Goal: Task Accomplishment & Management: Use online tool/utility

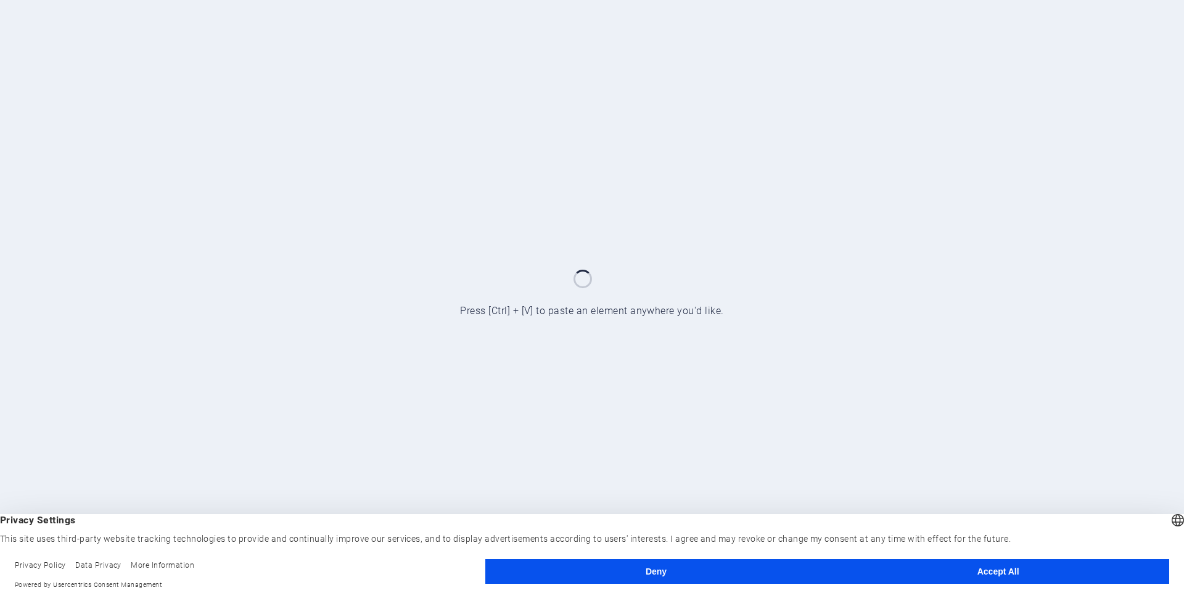
click at [958, 573] on button "Accept All" at bounding box center [998, 571] width 342 height 25
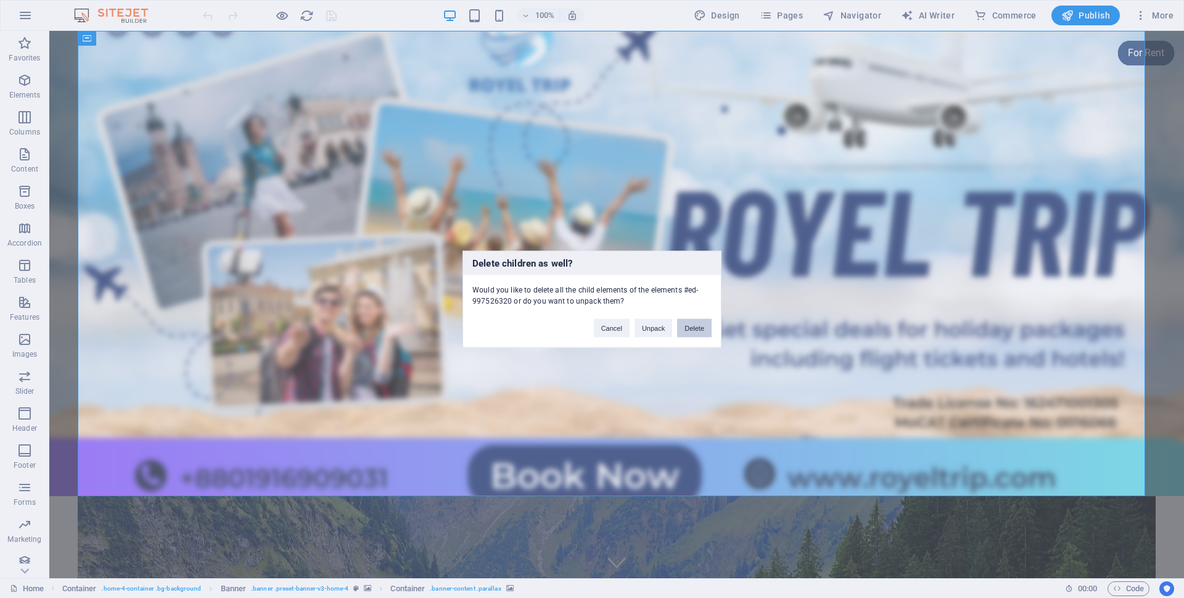
click at [685, 324] on button "Delete" at bounding box center [694, 327] width 35 height 19
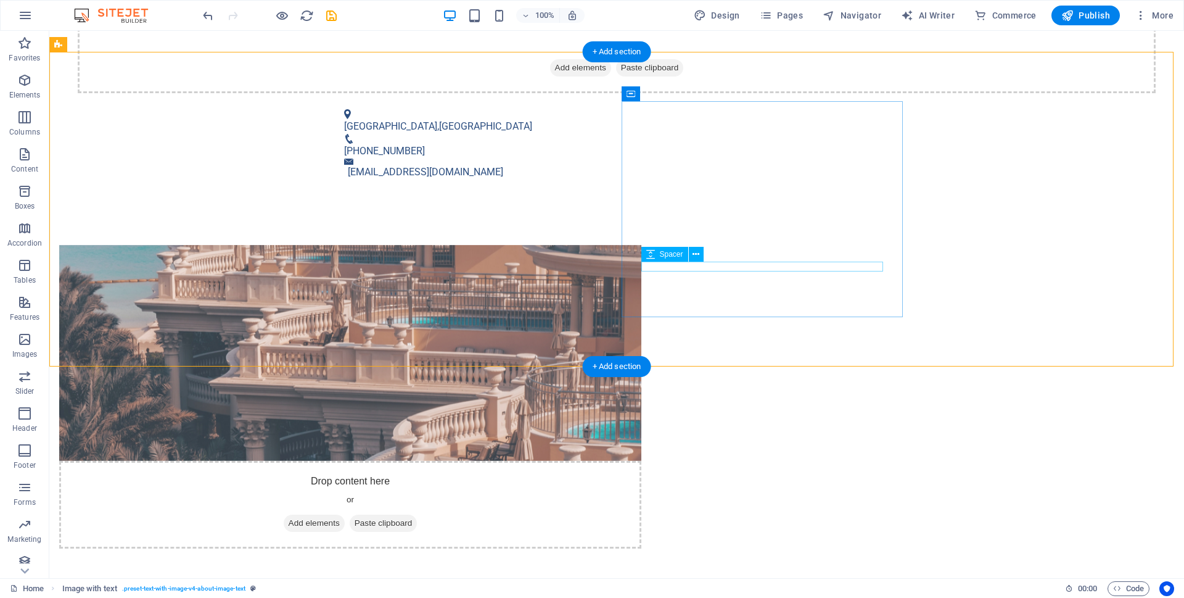
scroll to position [492, 0]
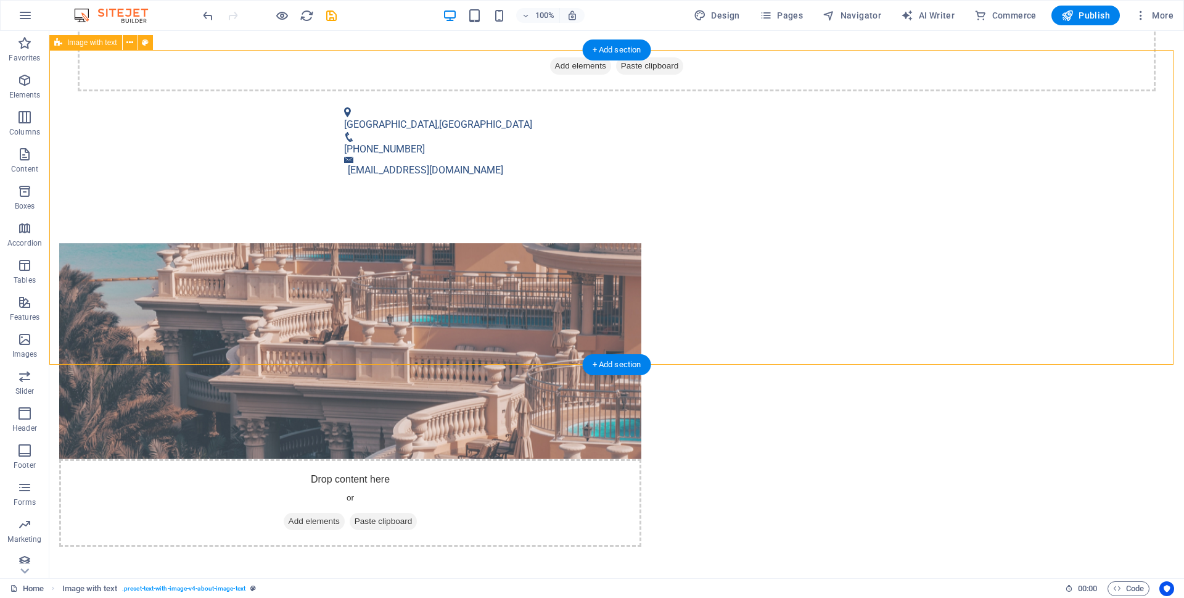
click at [942, 202] on div "Drop content here or Add elements Paste clipboard About [PERSON_NAME] At [GEOGR…" at bounding box center [616, 478] width 1135 height 569
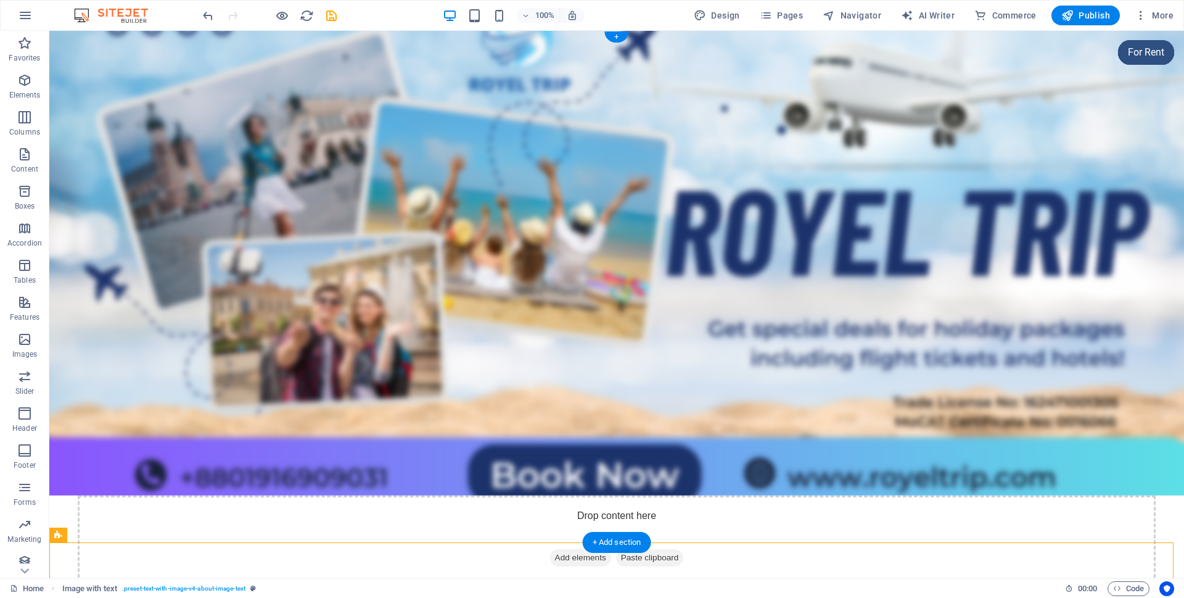
scroll to position [0, 0]
click at [176, 176] on figure at bounding box center [616, 263] width 1135 height 465
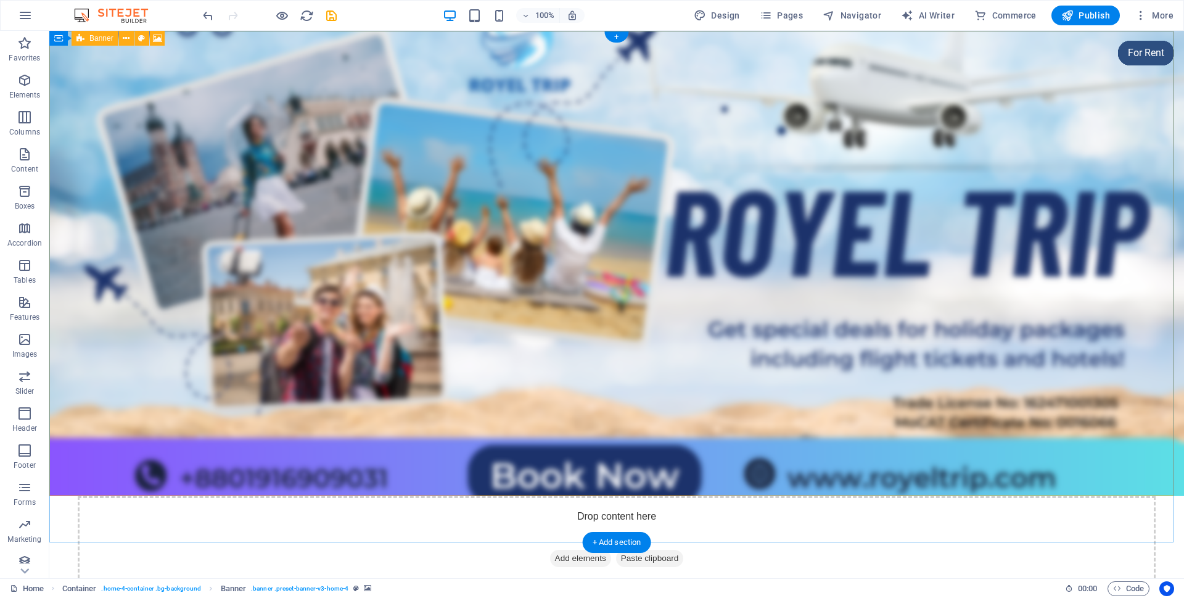
click at [200, 496] on div "Drop content here or Add elements Paste clipboard" at bounding box center [617, 540] width 1078 height 88
click at [104, 39] on span "Banner" at bounding box center [101, 38] width 24 height 7
click at [90, 37] on span "Banner" at bounding box center [101, 38] width 24 height 7
click at [54, 38] on icon at bounding box center [58, 38] width 9 height 15
click at [125, 38] on icon at bounding box center [126, 38] width 7 height 13
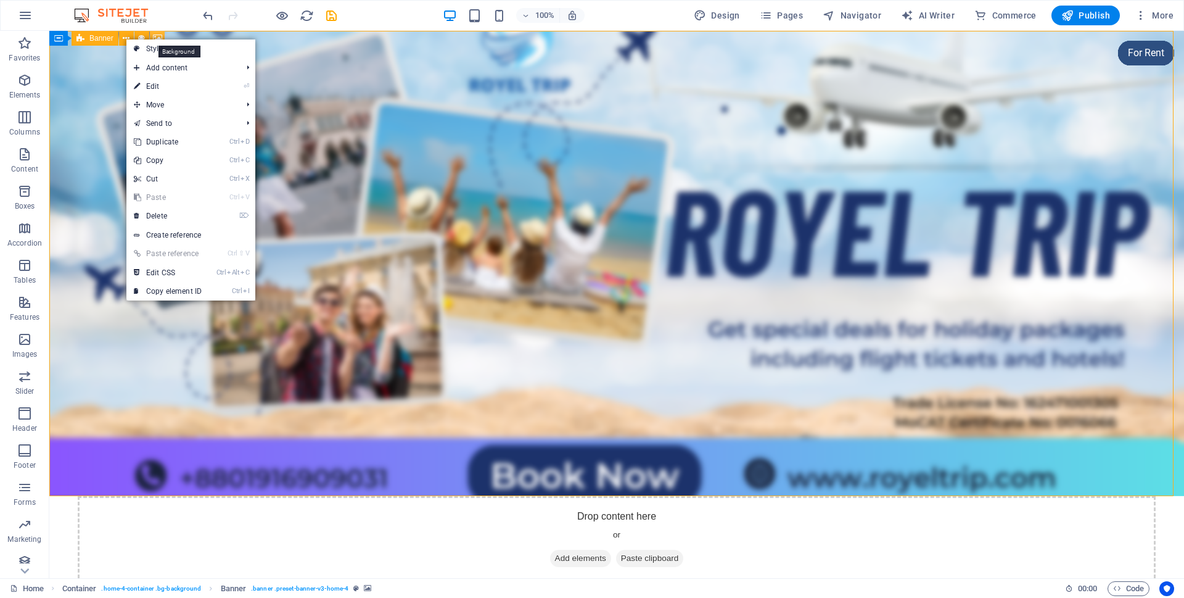
click at [155, 35] on icon at bounding box center [157, 38] width 9 height 13
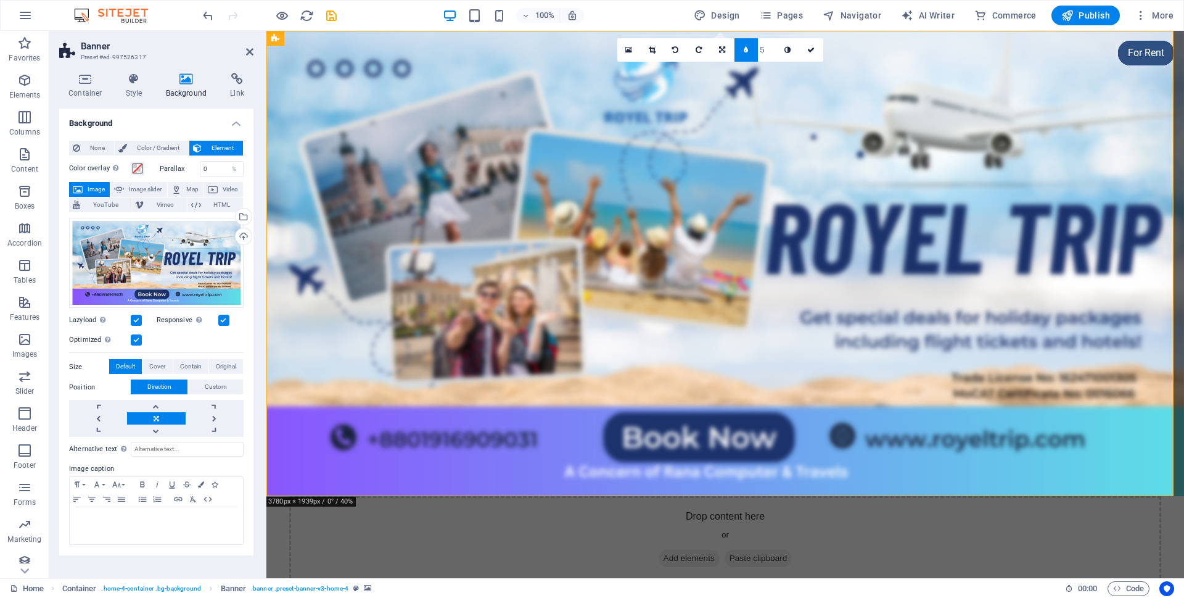
click at [135, 342] on label at bounding box center [136, 339] width 11 height 11
click at [0, 0] on input "Optimized Images are compressed to improve page speed." at bounding box center [0, 0] width 0 height 0
click at [135, 342] on label at bounding box center [136, 339] width 11 height 11
click at [0, 0] on input "Optimized Images are compressed to improve page speed." at bounding box center [0, 0] width 0 height 0
click at [137, 316] on label at bounding box center [136, 320] width 11 height 11
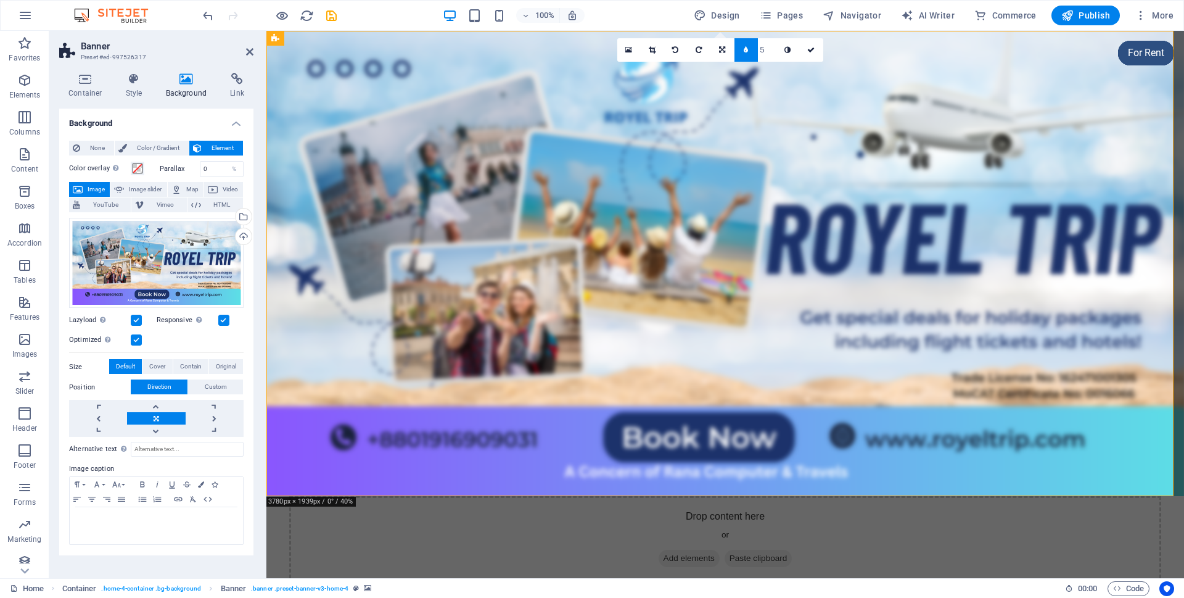
click at [0, 0] on input "Lazyload Loading images after the page loads improves page speed." at bounding box center [0, 0] width 0 height 0
click at [137, 316] on label at bounding box center [136, 320] width 11 height 11
click at [0, 0] on input "Lazyload Loading images after the page loads improves page speed." at bounding box center [0, 0] width 0 height 0
click at [216, 319] on label "Responsive Automatically load retina image and smartphone optimized sizes." at bounding box center [188, 320] width 62 height 15
click at [0, 0] on input "Responsive Automatically load retina image and smartphone optimized sizes." at bounding box center [0, 0] width 0 height 0
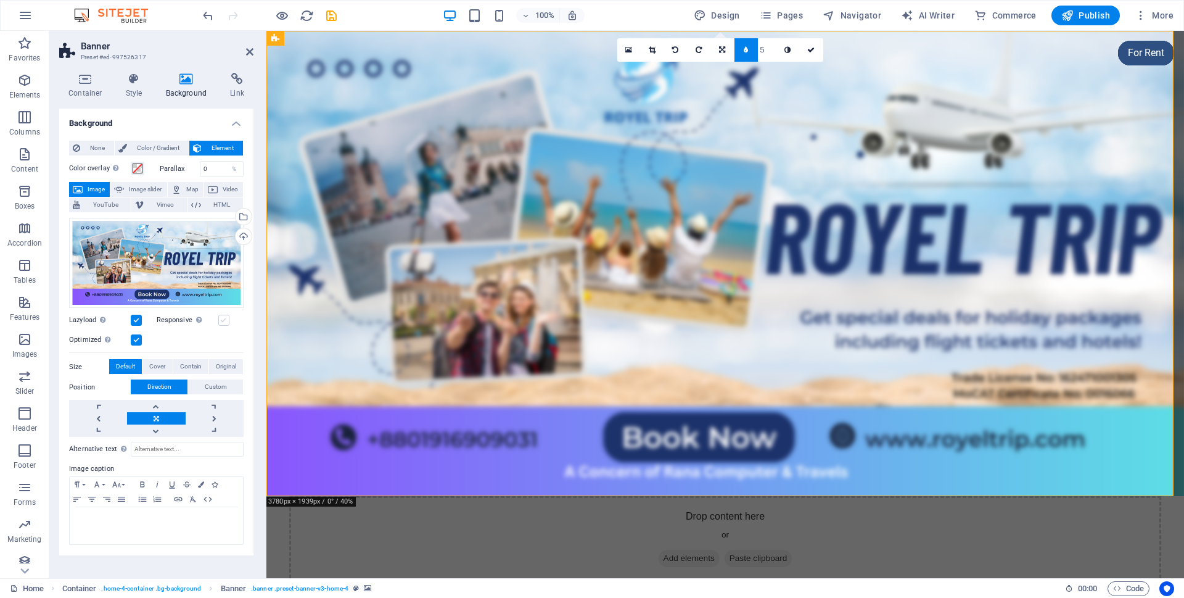
click at [221, 319] on label at bounding box center [223, 320] width 11 height 11
click at [0, 0] on input "Responsive Automatically load retina image and smartphone optimized sizes." at bounding box center [0, 0] width 0 height 0
click at [221, 319] on label at bounding box center [223, 320] width 11 height 11
click at [0, 0] on input "Responsive Automatically load retina image and smartphone optimized sizes." at bounding box center [0, 0] width 0 height 0
click at [223, 318] on label at bounding box center [223, 320] width 11 height 11
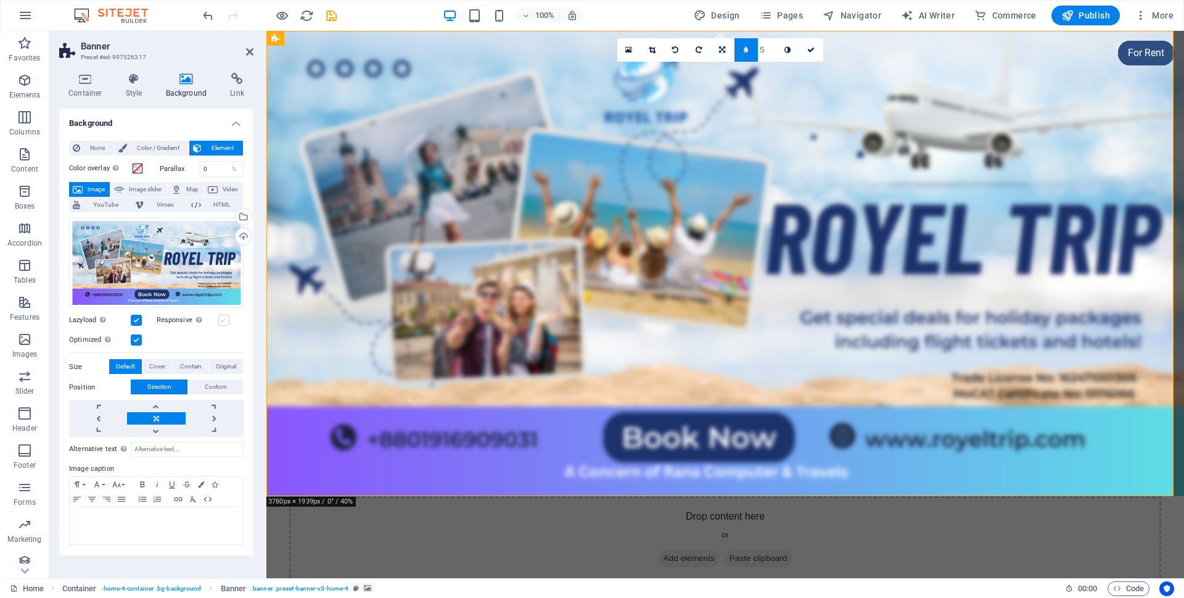
click at [0, 0] on input "Responsive Automatically load retina image and smartphone optimized sizes." at bounding box center [0, 0] width 0 height 0
click at [166, 147] on span "Color / Gradient" at bounding box center [158, 148] width 54 height 15
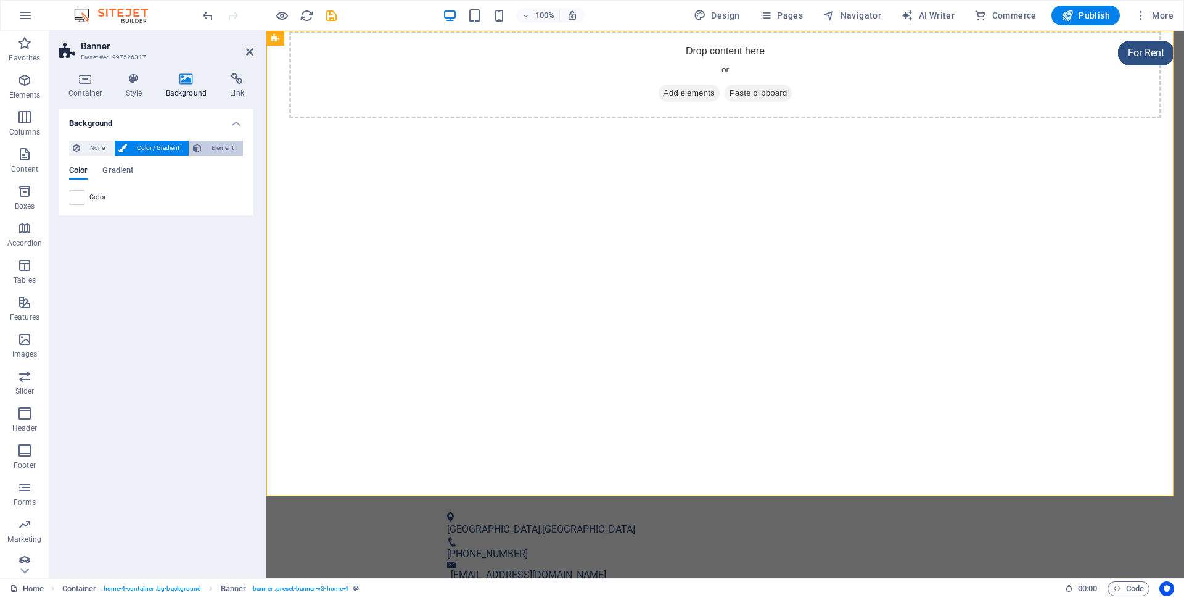
click at [215, 147] on span "Element" at bounding box center [222, 148] width 34 height 15
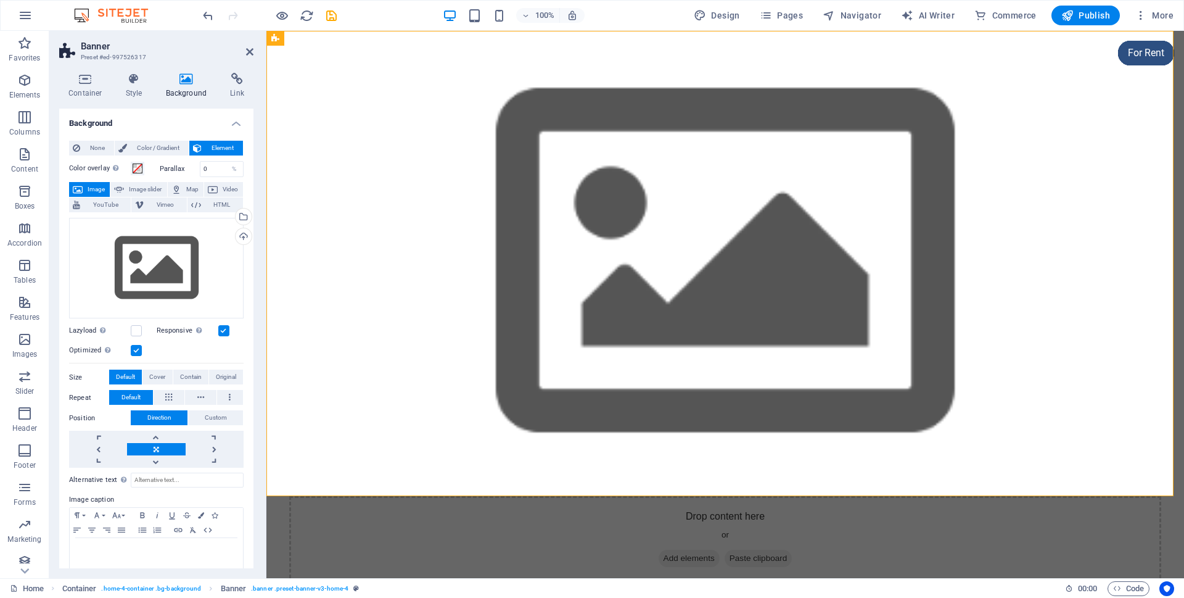
click at [150, 167] on div "Color overlay Places an overlay over the background to colorize it" at bounding box center [111, 168] width 84 height 15
click at [134, 168] on span at bounding box center [138, 168] width 10 height 10
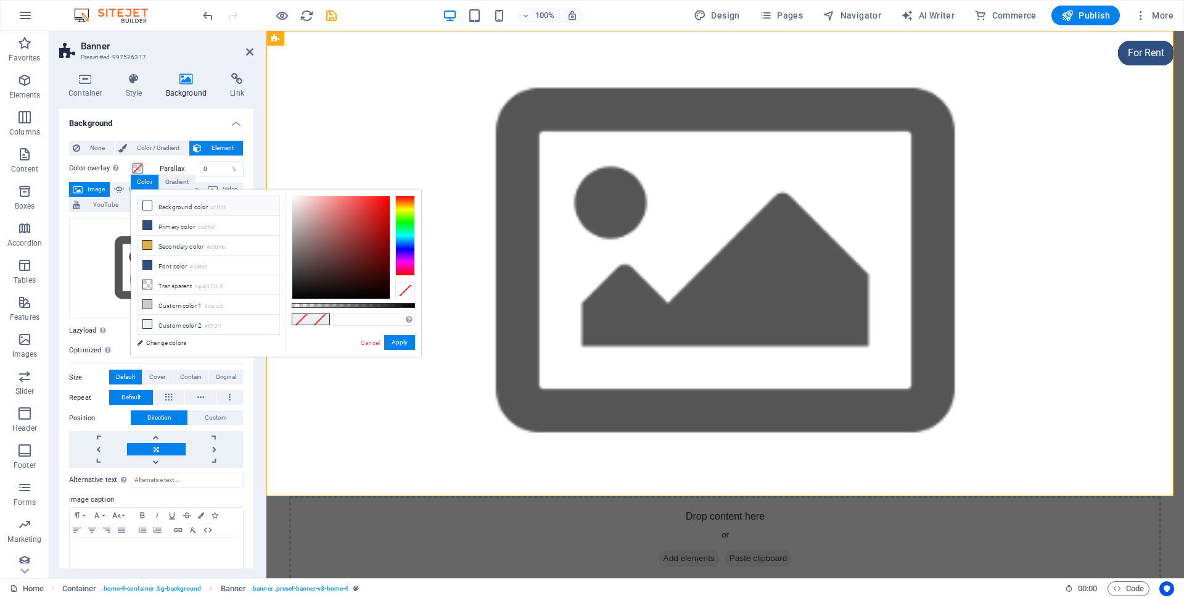
click at [146, 207] on icon at bounding box center [147, 205] width 9 height 9
type input "#ffffff"
click at [146, 207] on icon at bounding box center [147, 205] width 9 height 9
drag, startPoint x: 142, startPoint y: 176, endPoint x: 137, endPoint y: 169, distance: 8.4
click at [141, 175] on div "Color" at bounding box center [145, 182] width 28 height 15
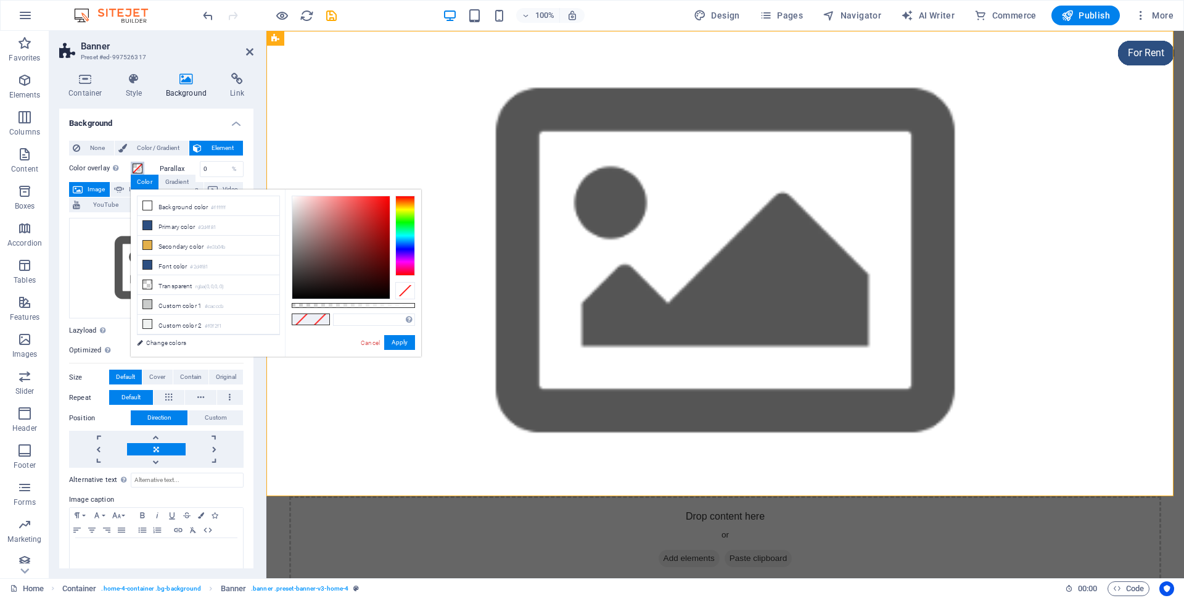
click at [137, 169] on span at bounding box center [138, 168] width 10 height 10
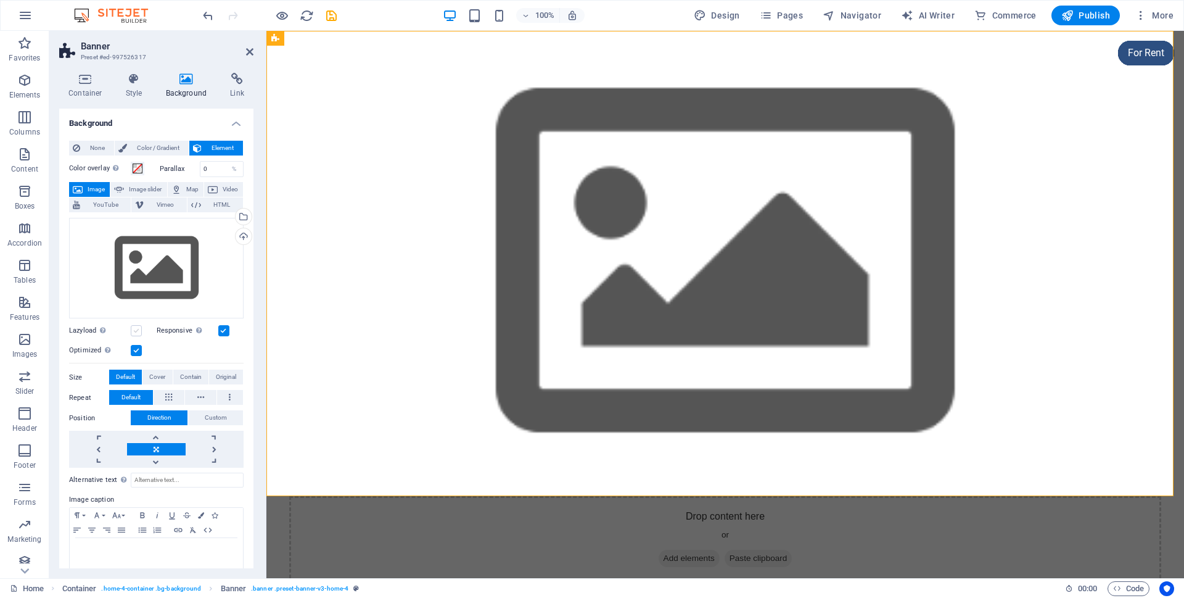
click at [137, 336] on div "Drag files here, click to choose files or select files from Files or our free s…" at bounding box center [156, 340] width 175 height 255
click at [138, 330] on label at bounding box center [136, 330] width 11 height 11
click at [0, 0] on input "Lazyload Loading images after the page loads improves page speed." at bounding box center [0, 0] width 0 height 0
click at [253, 53] on aside "Banner Preset #ed-997526317 Container Style Background Link Size Height Default…" at bounding box center [157, 304] width 217 height 547
click at [248, 52] on icon at bounding box center [249, 52] width 7 height 10
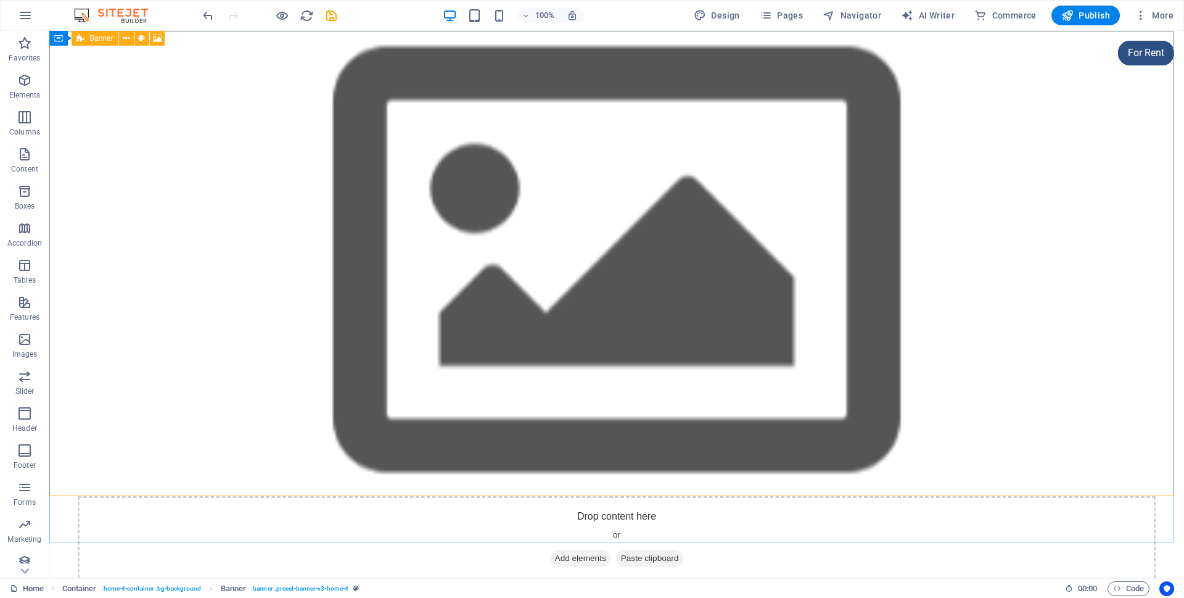
click at [93, 36] on span "Banner" at bounding box center [101, 38] width 24 height 7
click at [62, 38] on icon at bounding box center [58, 38] width 9 height 15
click at [155, 39] on icon at bounding box center [157, 38] width 9 height 13
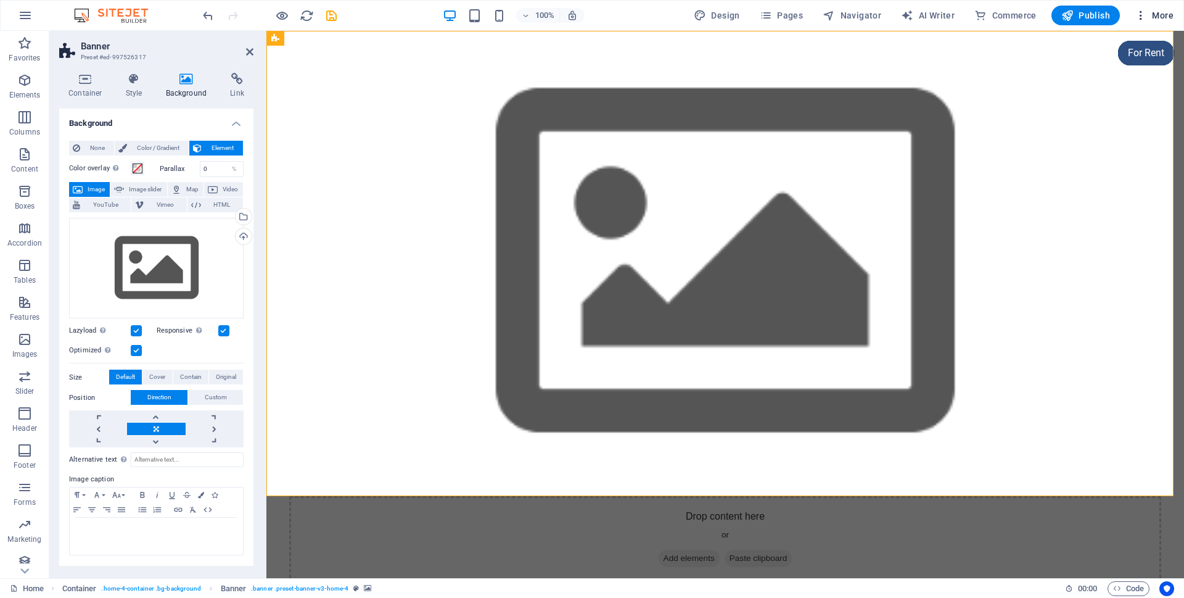
click at [1139, 10] on icon "button" at bounding box center [1141, 15] width 12 height 12
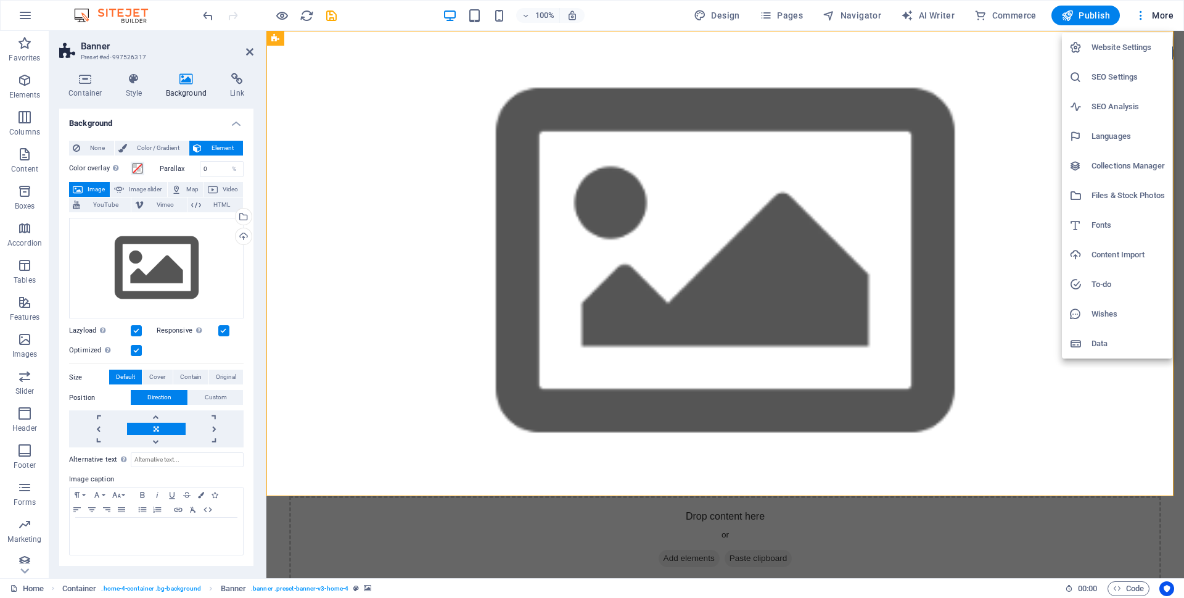
click at [1123, 199] on h6 "Files & Stock Photos" at bounding box center [1128, 195] width 73 height 15
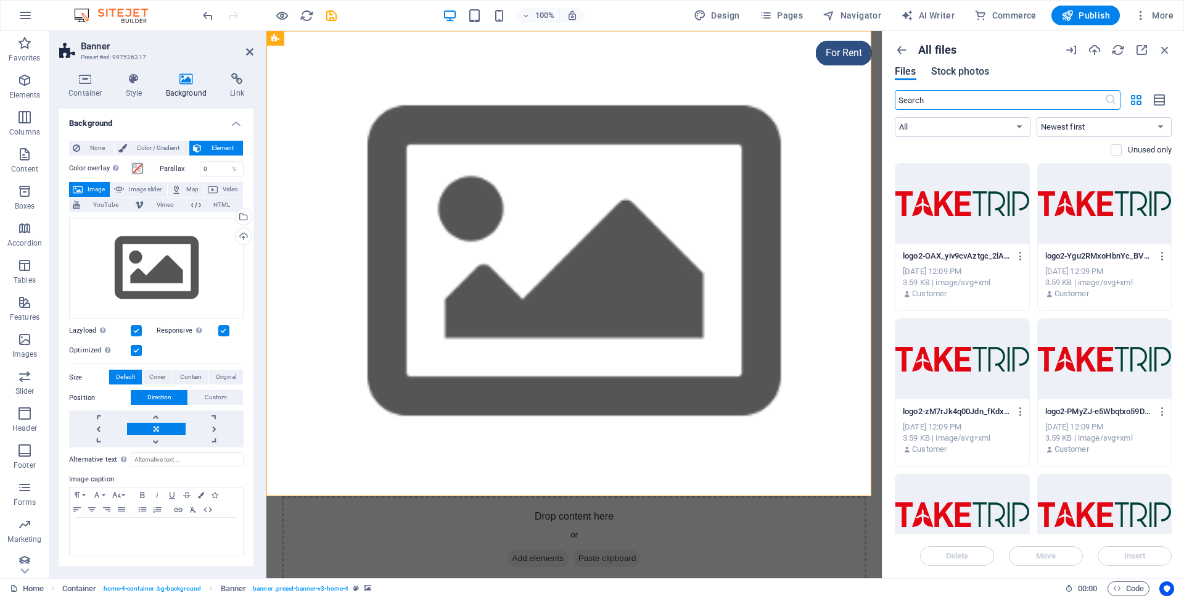
click at [961, 75] on span "Stock photos" at bounding box center [960, 71] width 58 height 15
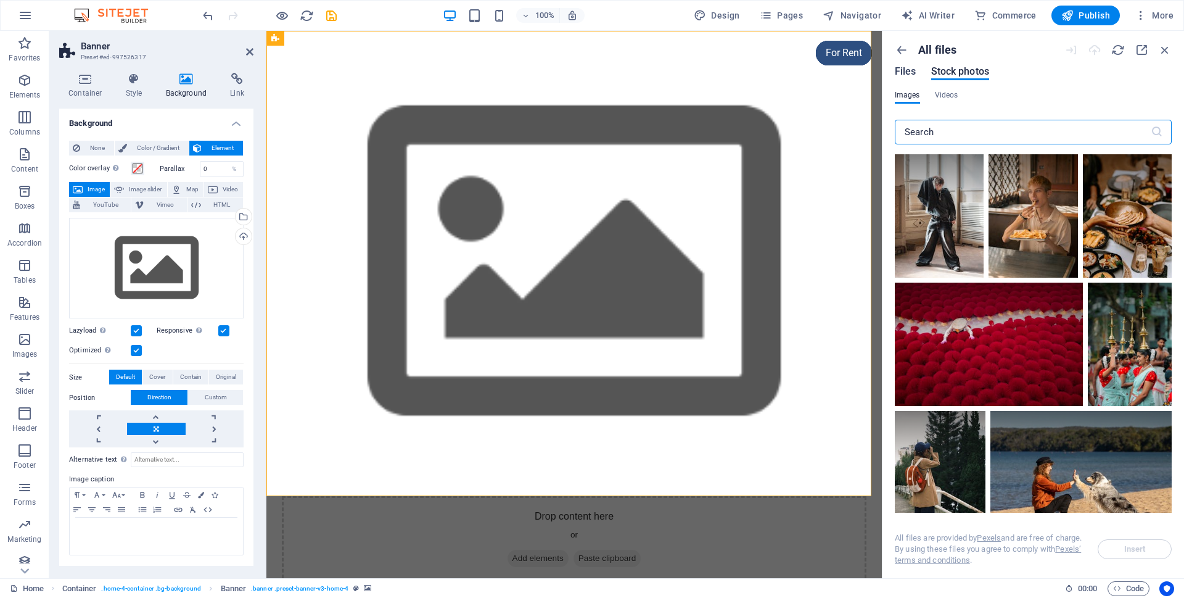
click at [906, 70] on span "Files" at bounding box center [906, 71] width 22 height 15
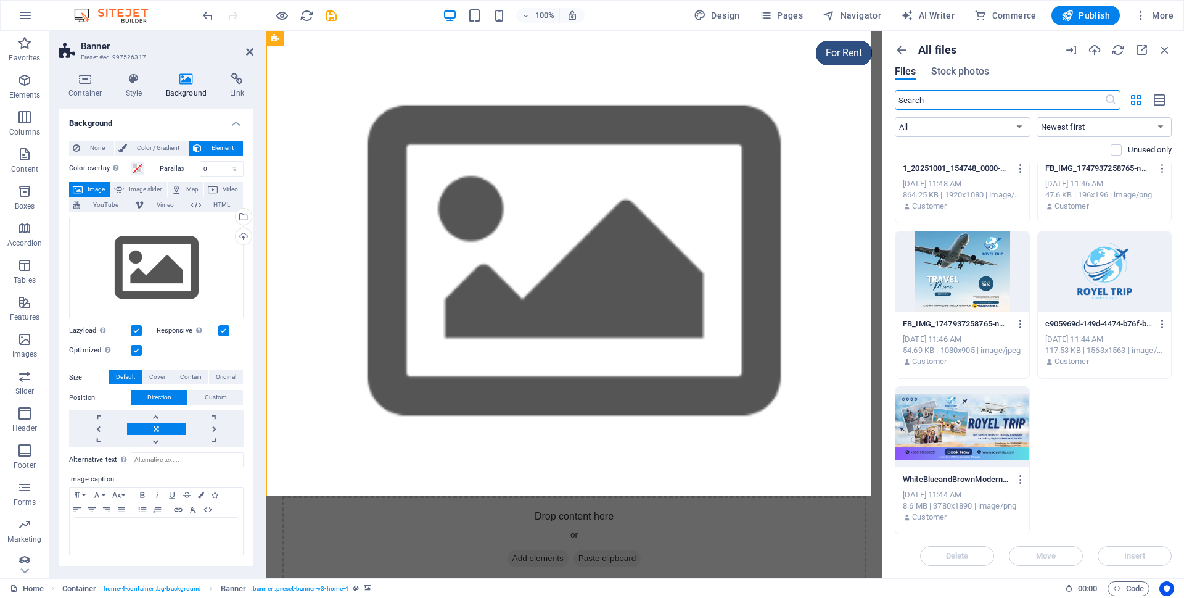
scroll to position [3818, 0]
click at [984, 411] on div at bounding box center [962, 426] width 134 height 80
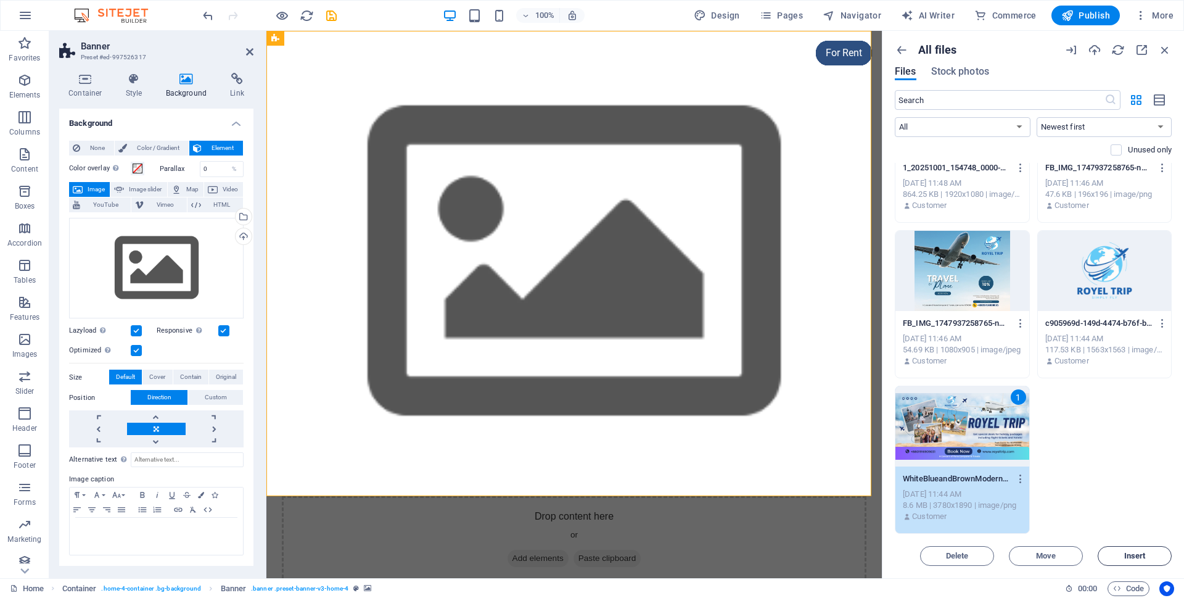
click at [1098, 549] on button "Insert" at bounding box center [1135, 556] width 74 height 20
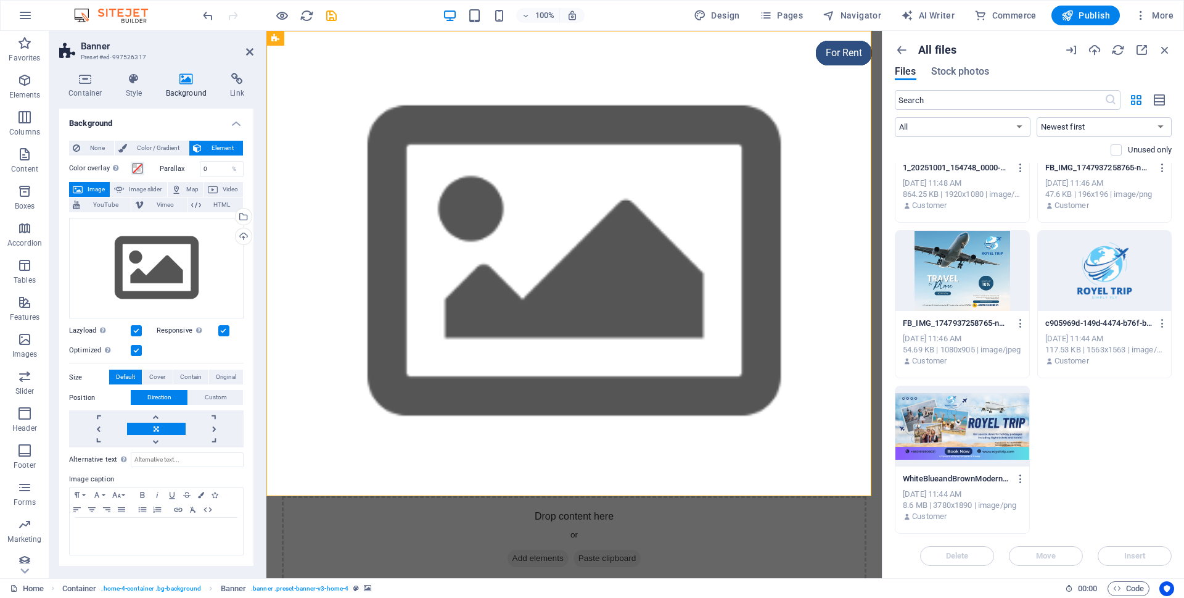
click at [956, 408] on div at bounding box center [962, 426] width 134 height 80
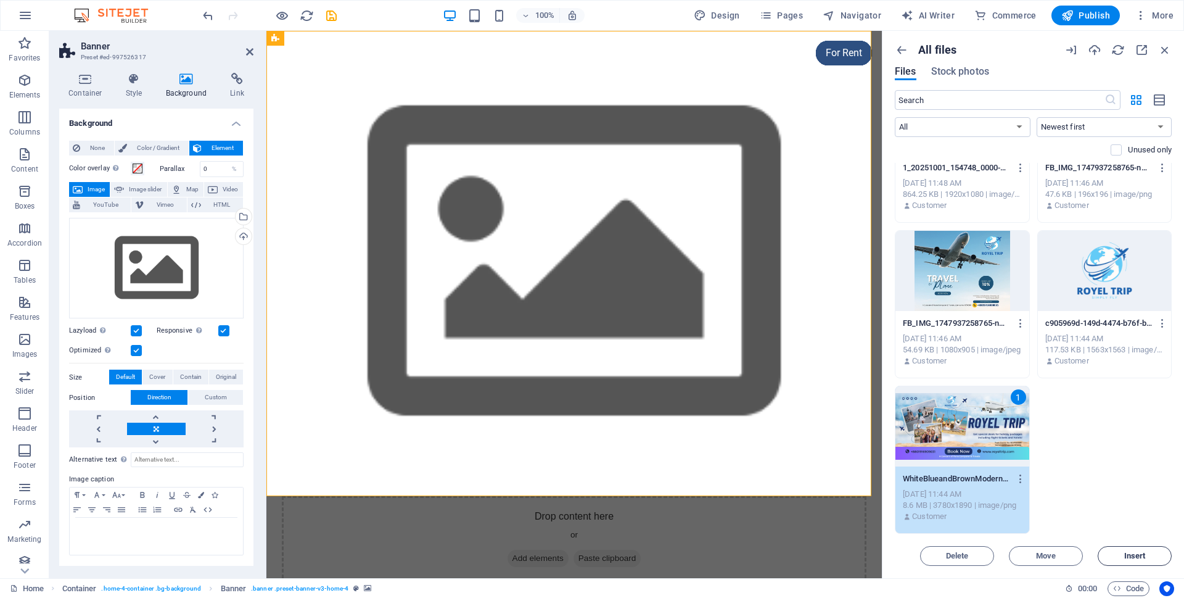
click at [1124, 553] on span "Insert" at bounding box center [1135, 555] width 22 height 7
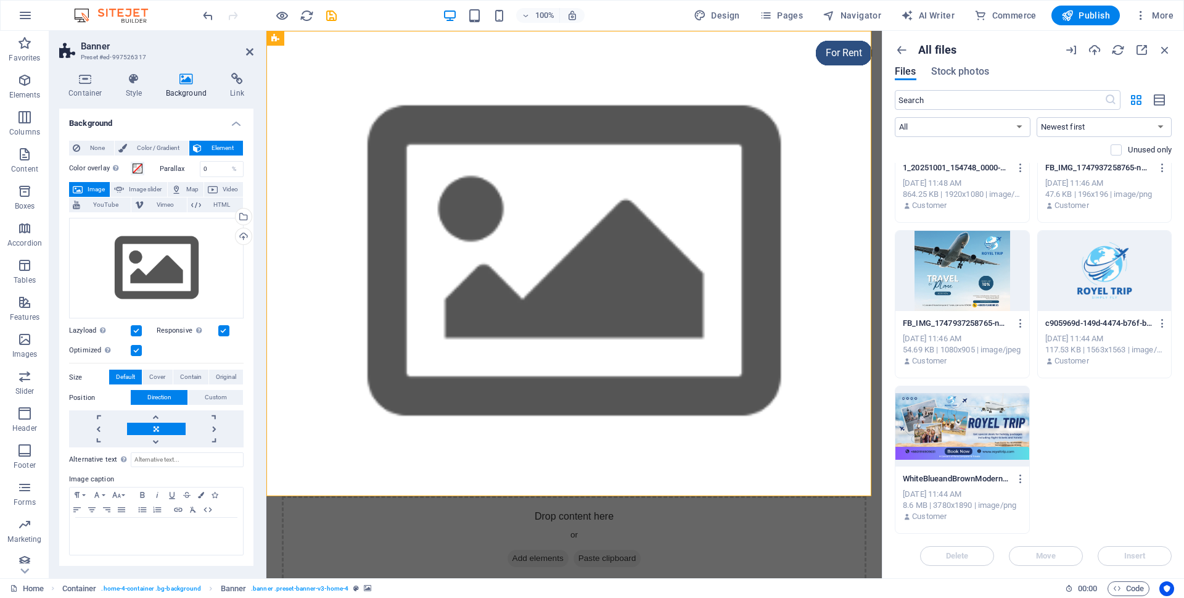
click at [624, 493] on figure at bounding box center [573, 263] width 615 height 465
click at [508, 549] on span "Add elements" at bounding box center [538, 557] width 61 height 17
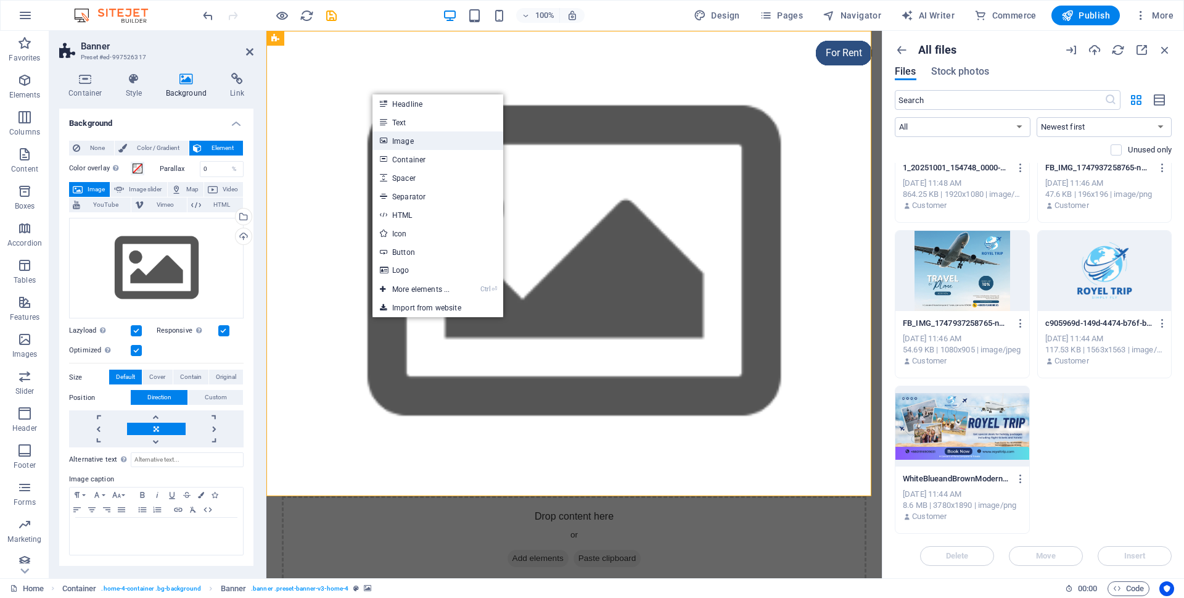
click at [405, 138] on link "Image" at bounding box center [437, 140] width 131 height 19
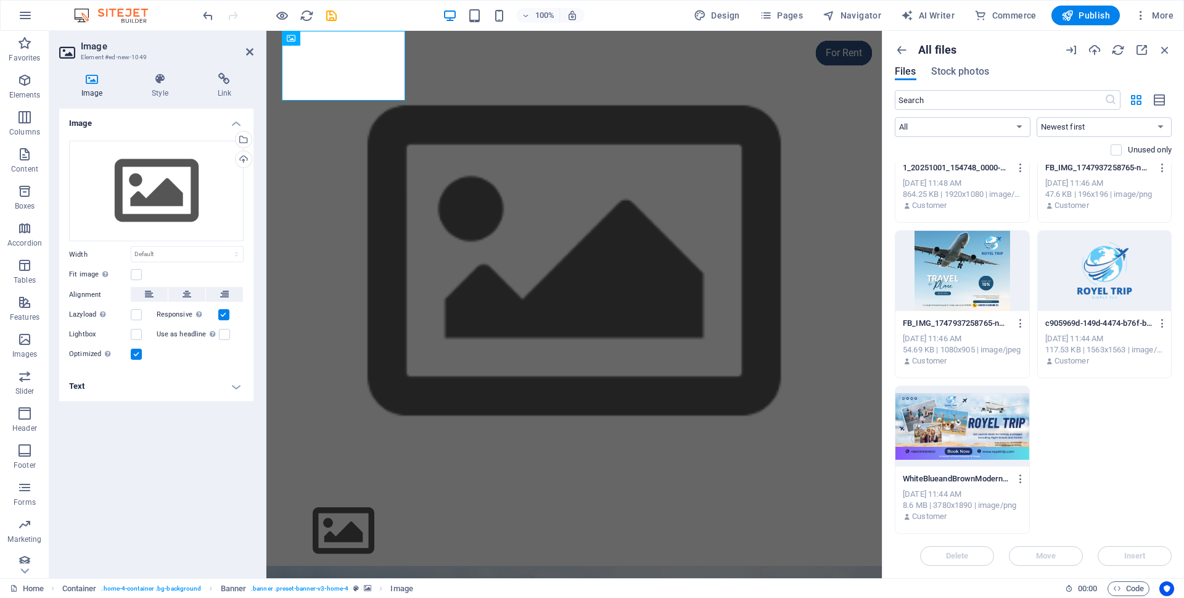
click at [1105, 276] on div at bounding box center [1105, 271] width 134 height 80
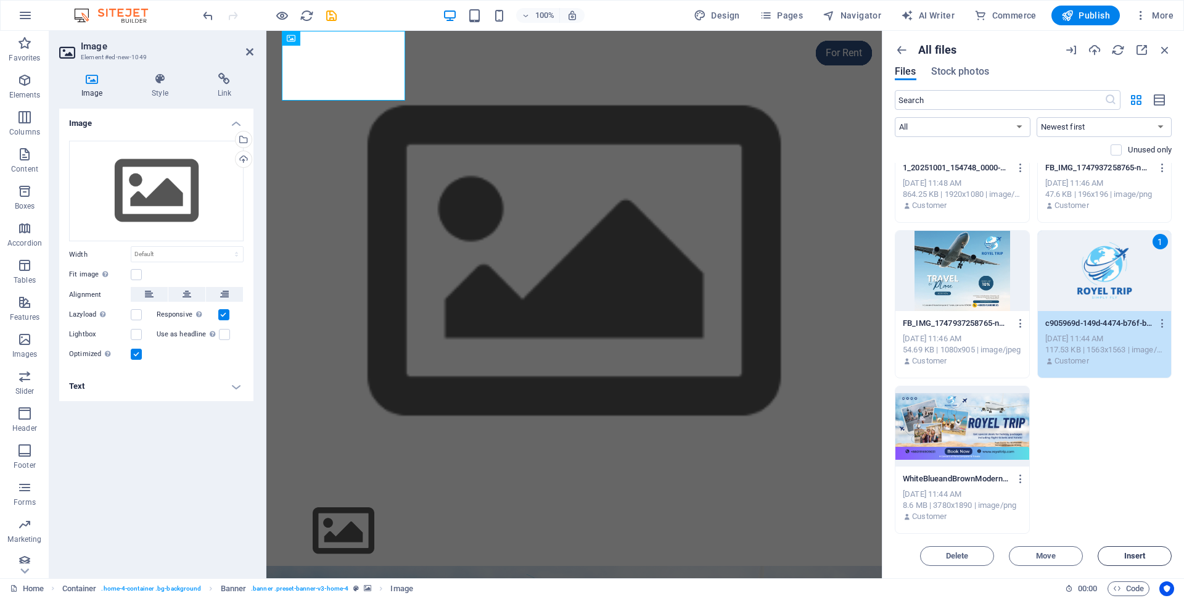
click at [1114, 561] on button "Insert" at bounding box center [1135, 556] width 74 height 20
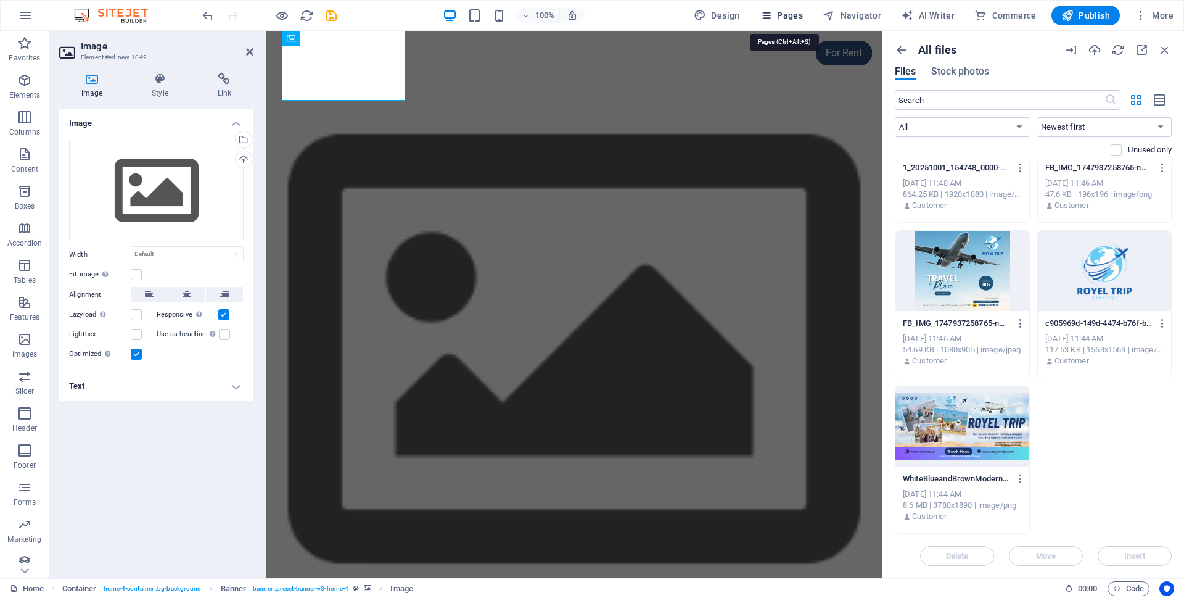
click at [772, 11] on icon "button" at bounding box center [766, 15] width 12 height 12
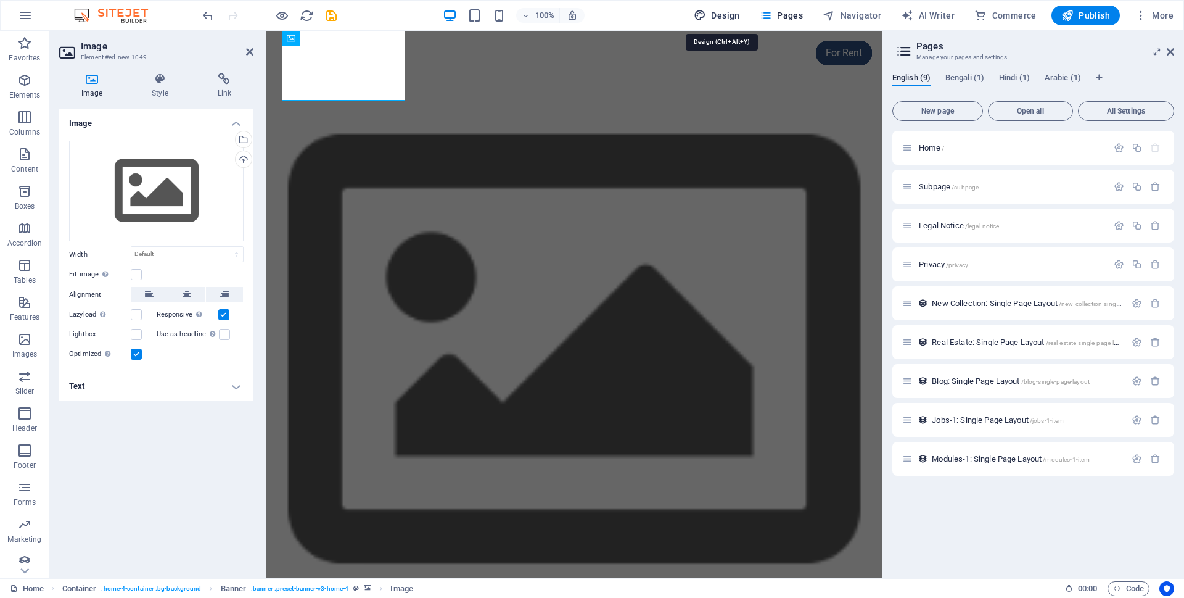
click at [723, 14] on span "Design" at bounding box center [717, 15] width 46 height 12
click at [730, 76] on figure at bounding box center [573, 353] width 615 height 644
select select "px"
select select "200"
select select "px"
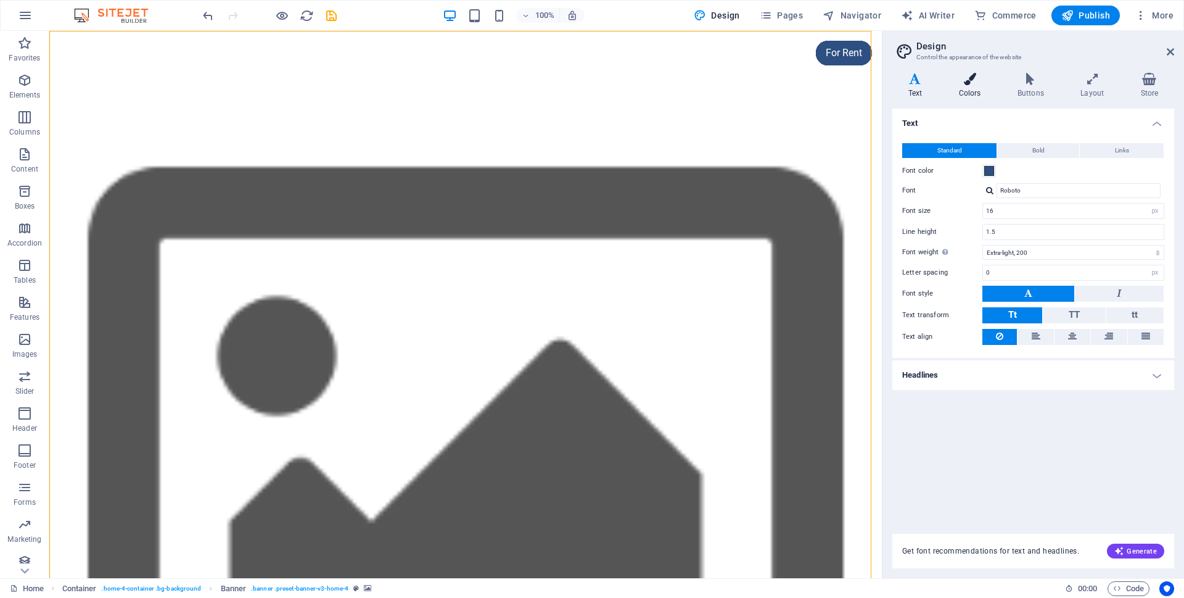
click at [966, 74] on icon at bounding box center [970, 79] width 54 height 12
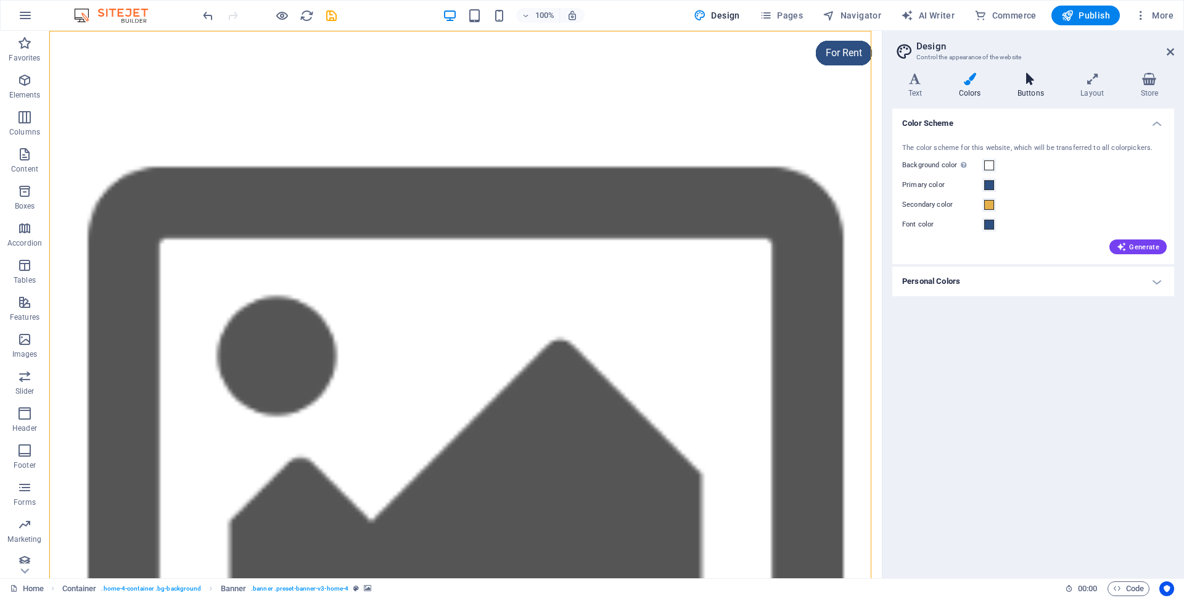
click at [1032, 82] on icon at bounding box center [1031, 79] width 58 height 12
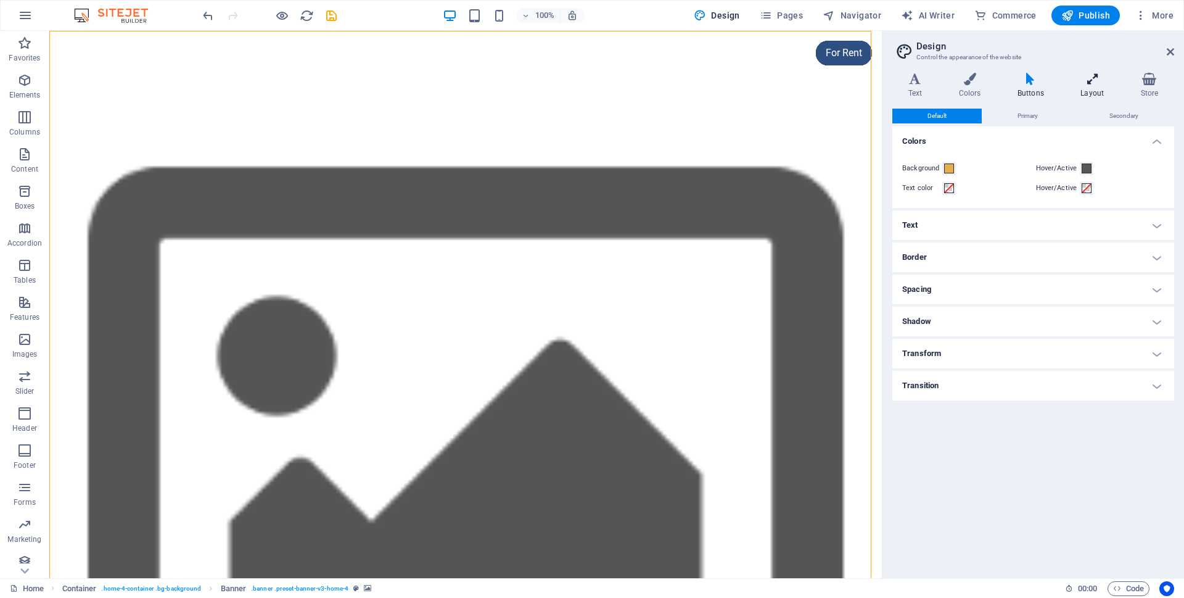
click at [1098, 81] on icon at bounding box center [1092, 79] width 55 height 12
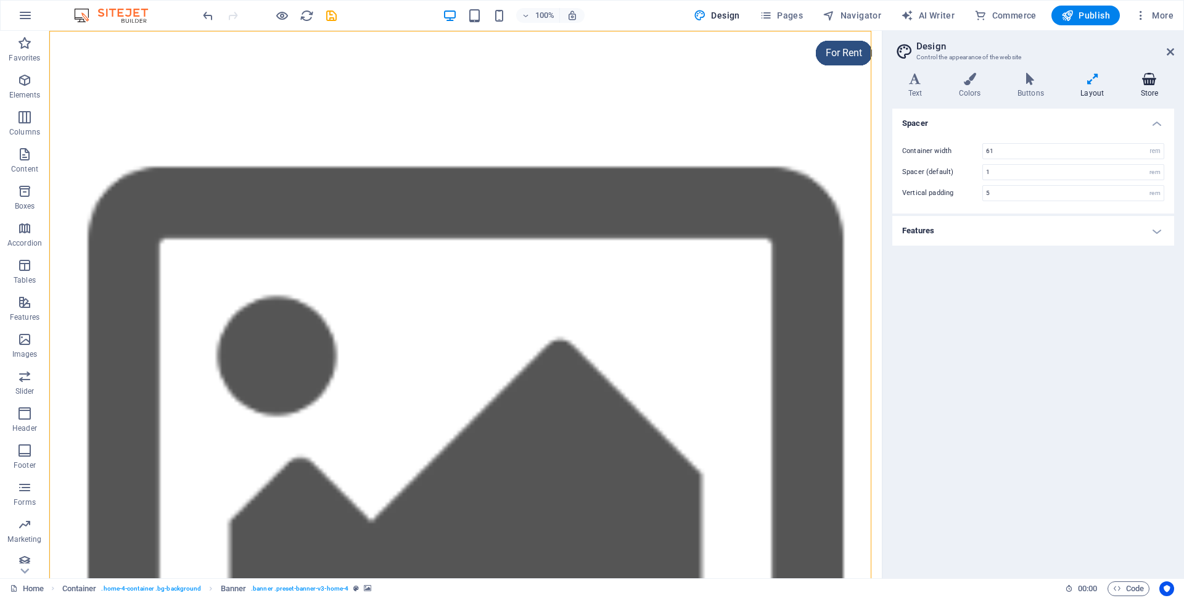
click at [1151, 81] on icon at bounding box center [1149, 79] width 49 height 12
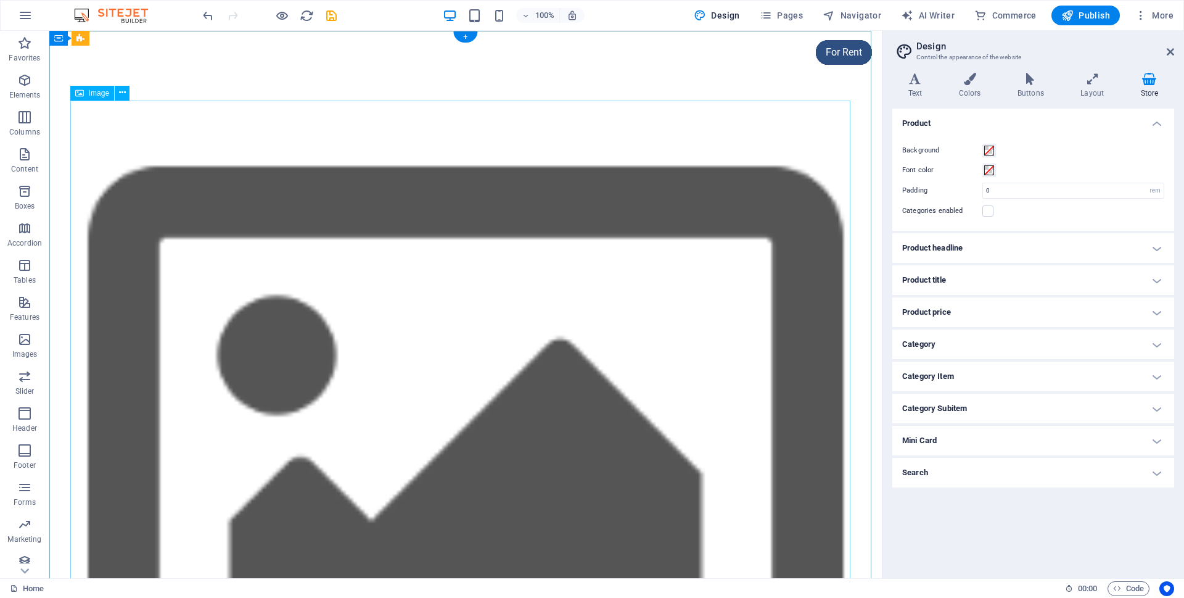
scroll to position [0, 0]
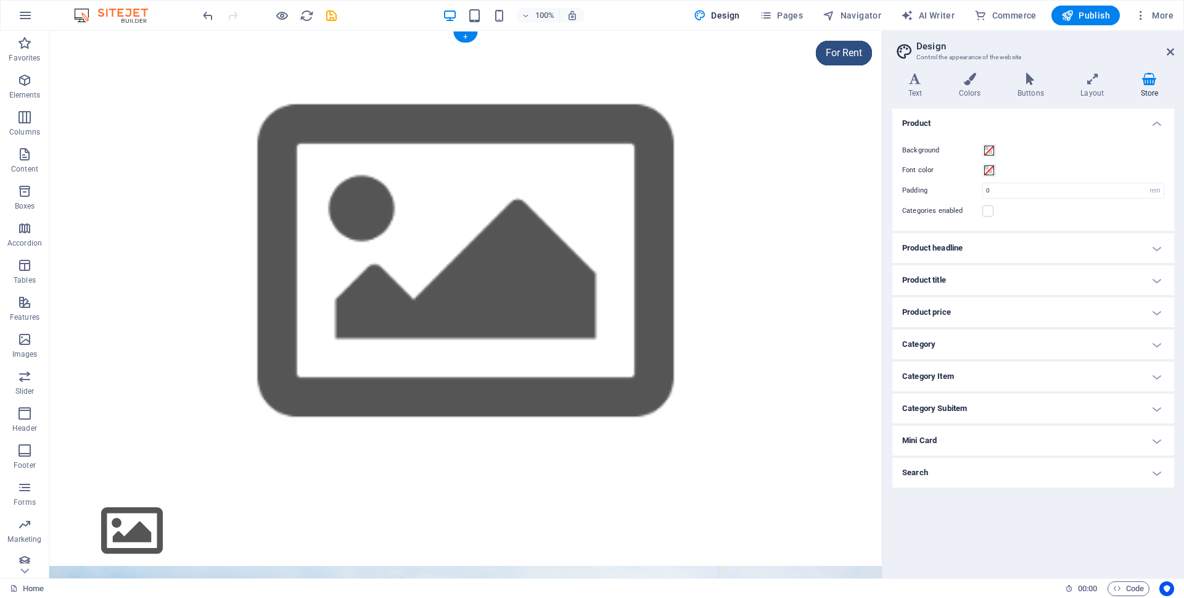
click at [356, 284] on figure at bounding box center [465, 263] width 833 height 465
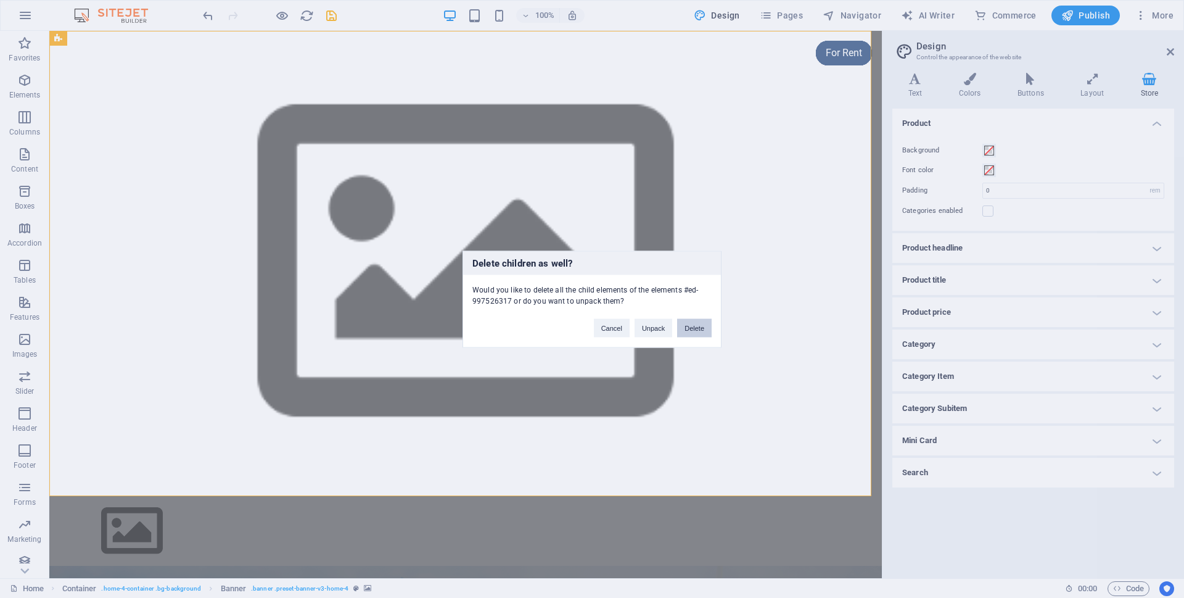
drag, startPoint x: 686, startPoint y: 327, endPoint x: 636, endPoint y: 296, distance: 58.7
click at [686, 327] on button "Delete" at bounding box center [694, 327] width 35 height 19
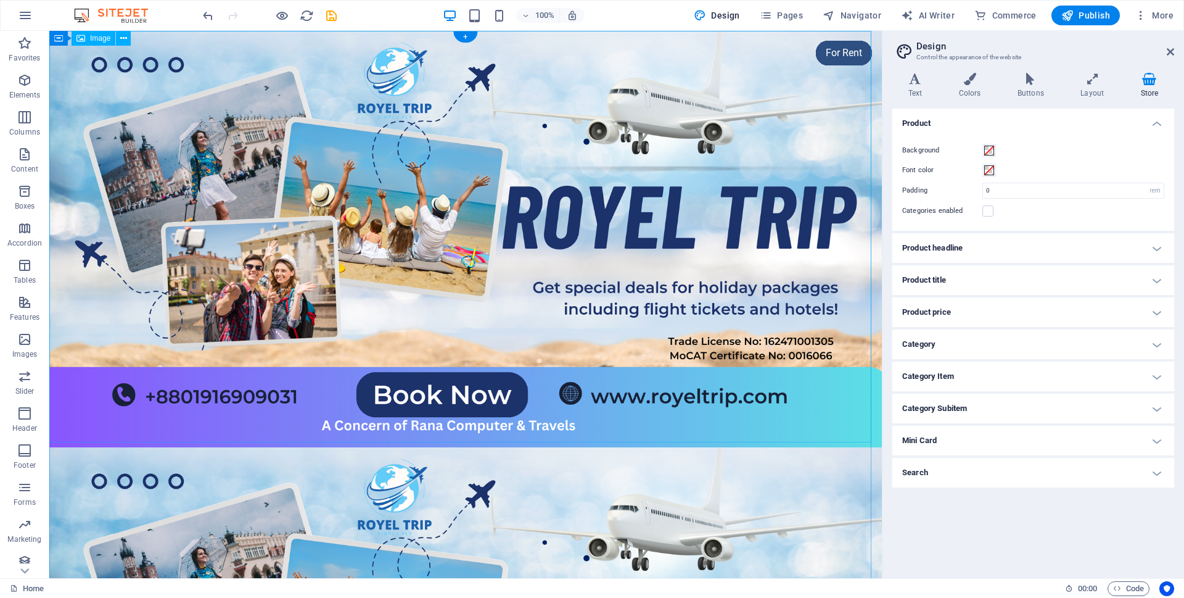
click at [432, 156] on figure at bounding box center [465, 239] width 833 height 416
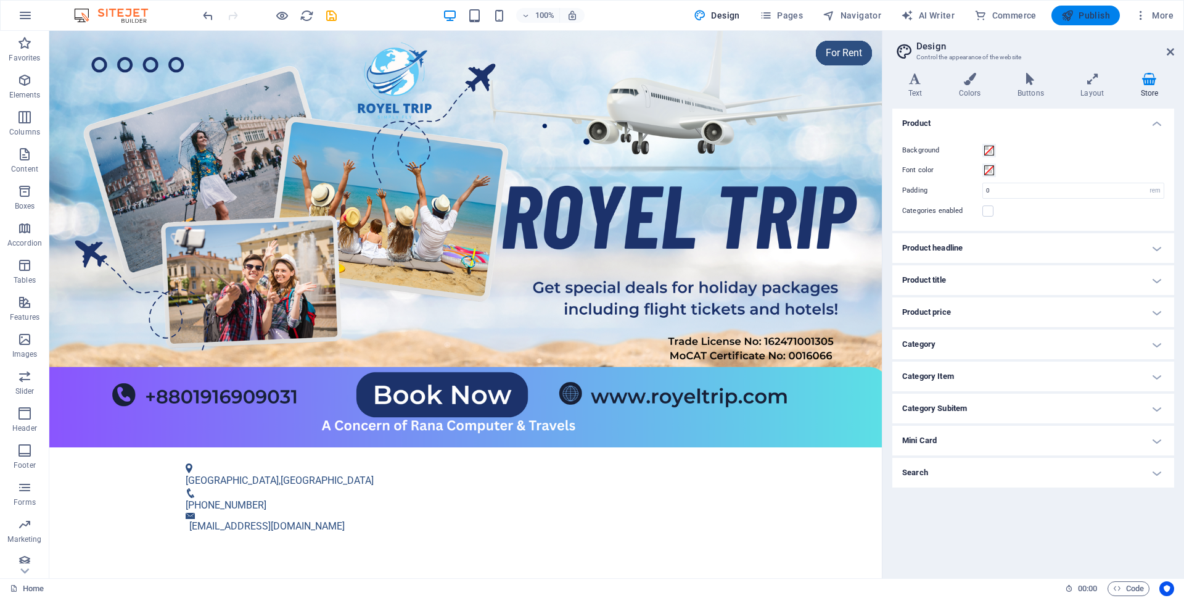
click at [1072, 19] on icon "button" at bounding box center [1067, 15] width 12 height 12
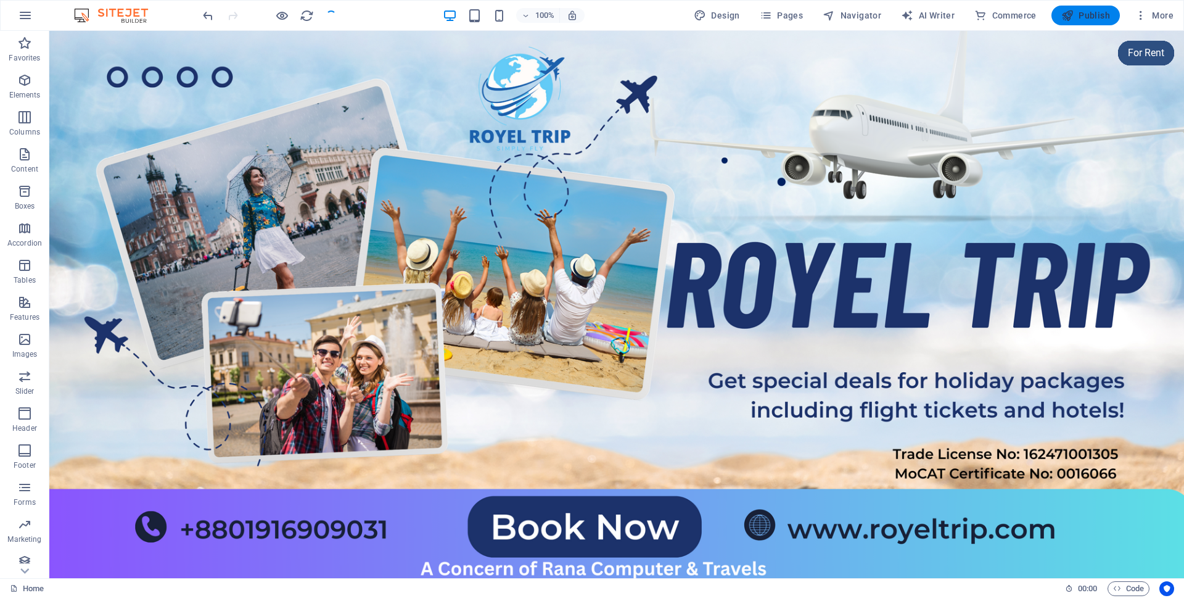
checkbox input "false"
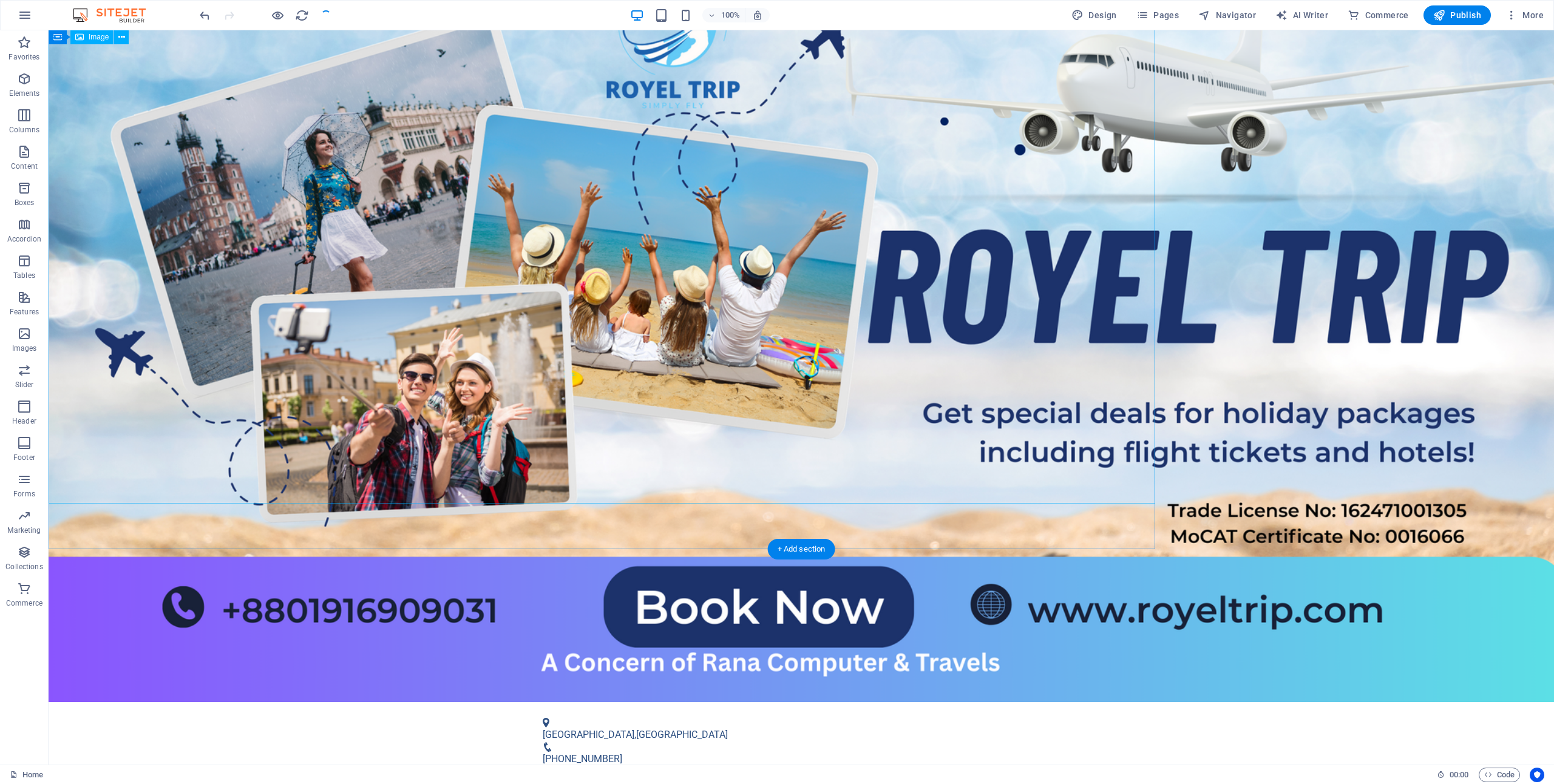
scroll to position [80, 0]
